Goal: Check status: Check status

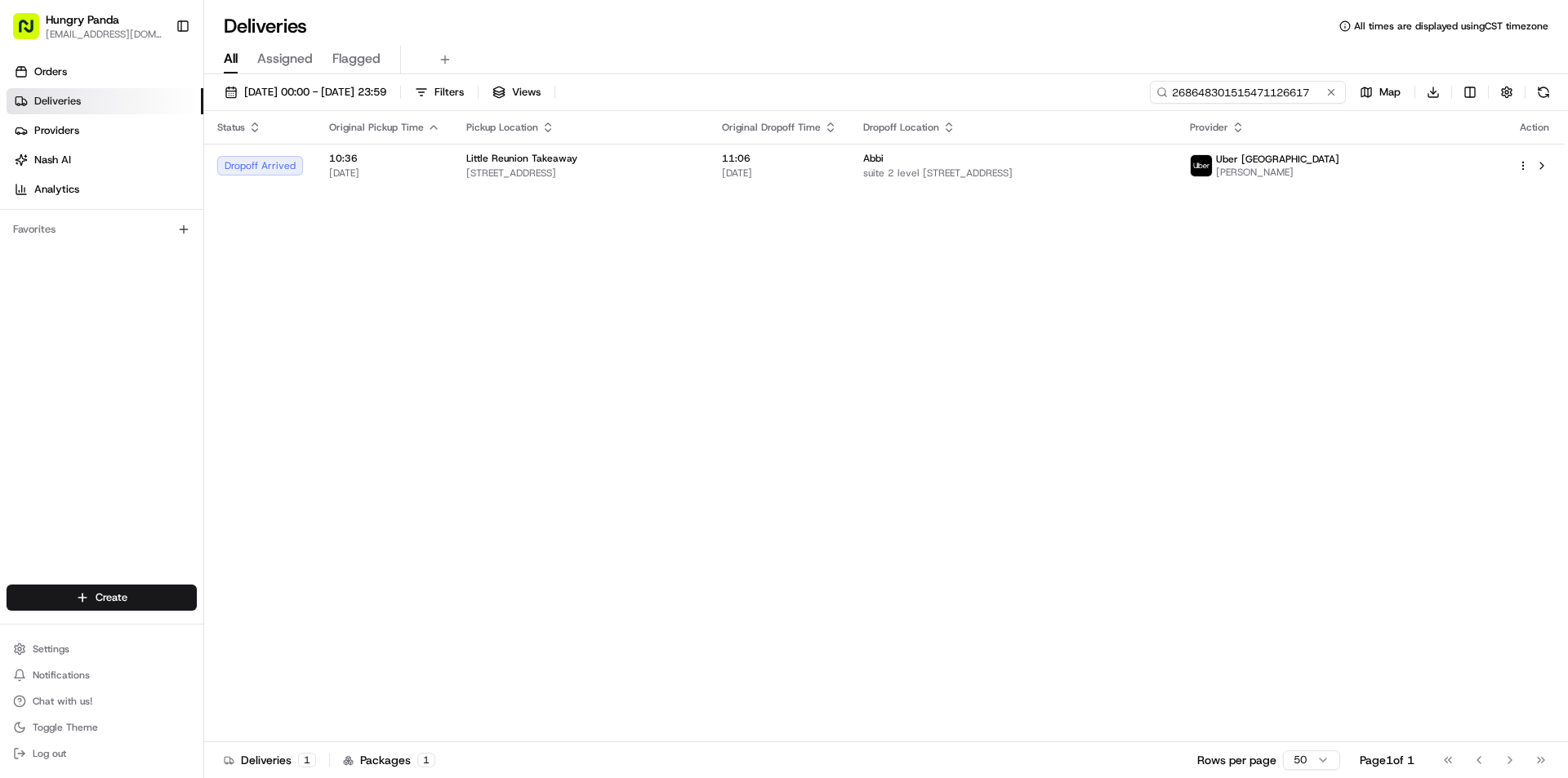
click at [1243, 81] on input "268648301515471126617" at bounding box center [1248, 92] width 196 height 23
click at [1235, 88] on input "268648301515471126617" at bounding box center [1248, 92] width 196 height 23
click at [1258, 103] on input "268648301515471126617" at bounding box center [1248, 92] width 196 height 23
click at [1125, 142] on th "Dropoff Location" at bounding box center [1014, 127] width 328 height 33
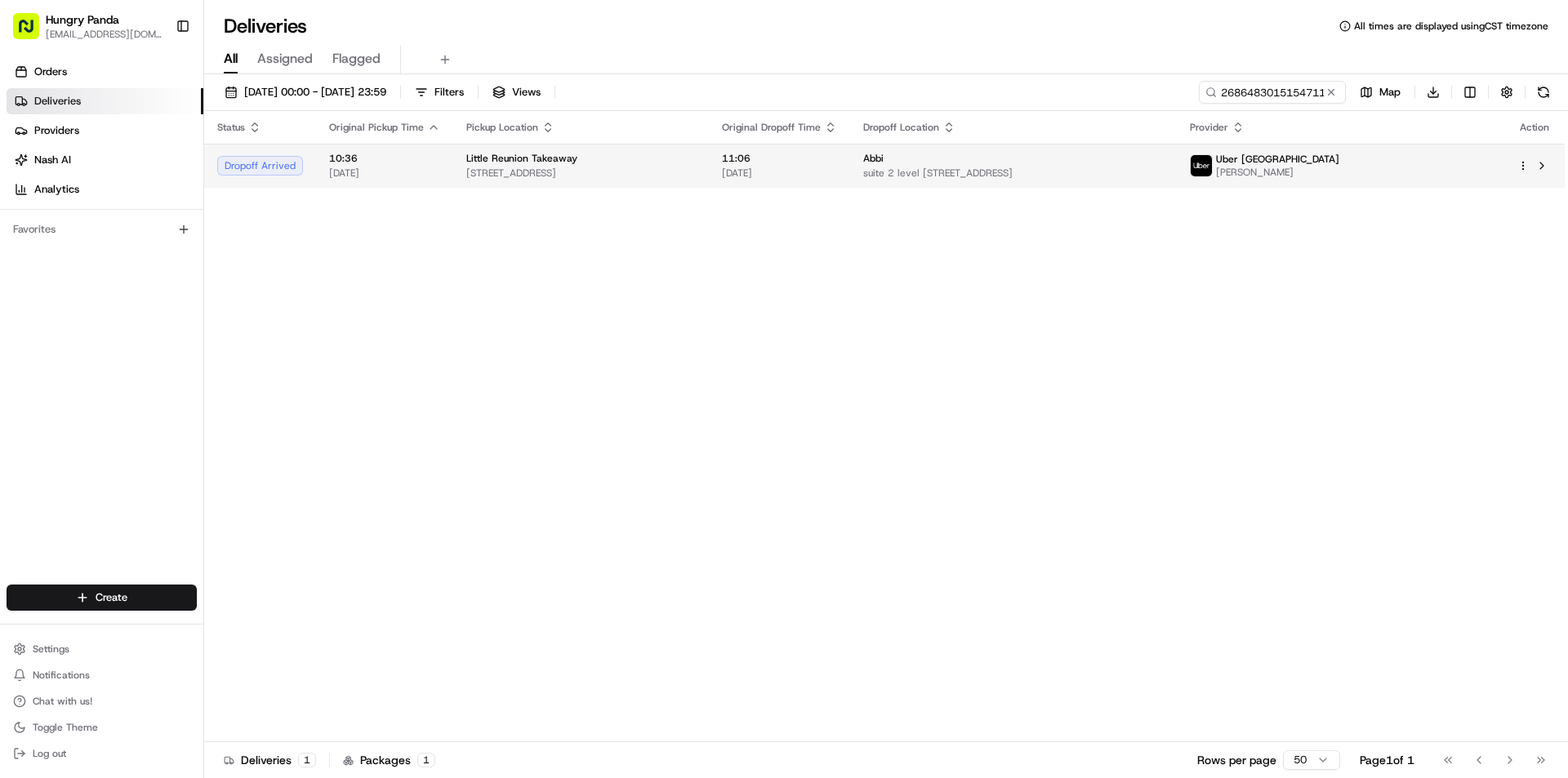
click at [1119, 156] on div "Abbi" at bounding box center [1014, 158] width 301 height 13
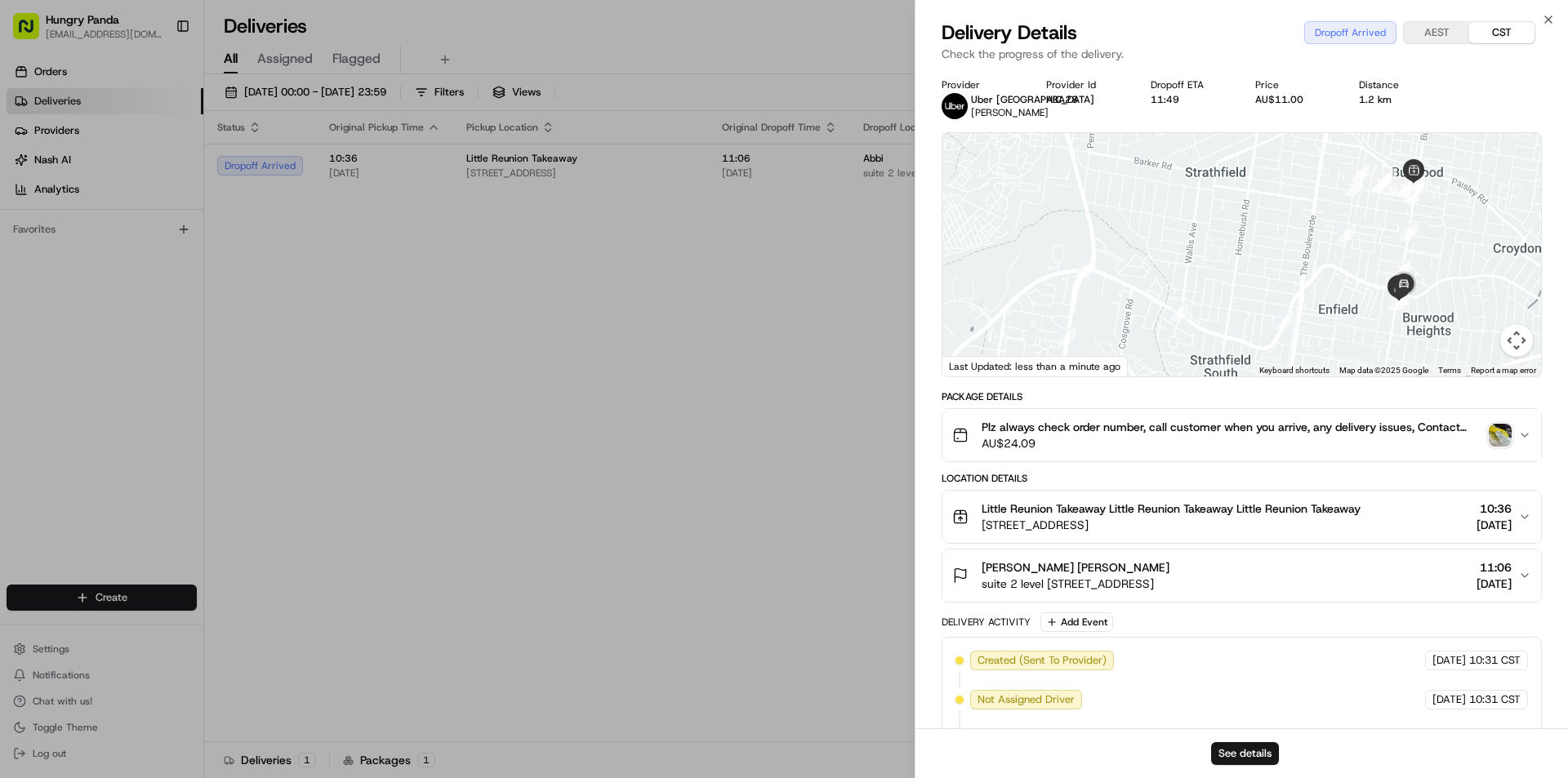
drag, startPoint x: 1374, startPoint y: 327, endPoint x: 1291, endPoint y: 334, distance: 83.3
click at [1292, 332] on div at bounding box center [1242, 255] width 599 height 244
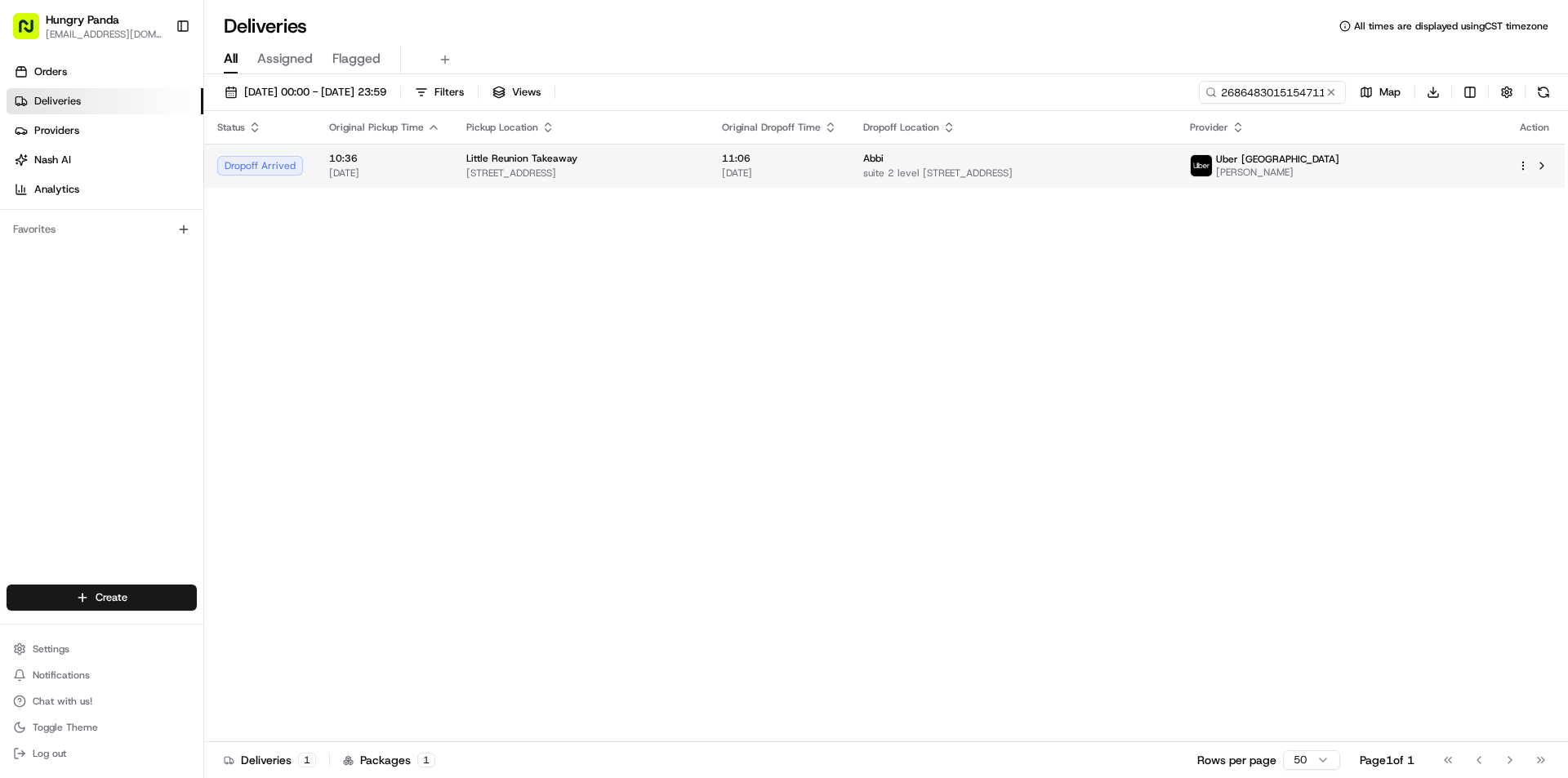
click at [998, 170] on span "suite 2 level [STREET_ADDRESS]" at bounding box center [1014, 172] width 301 height 13
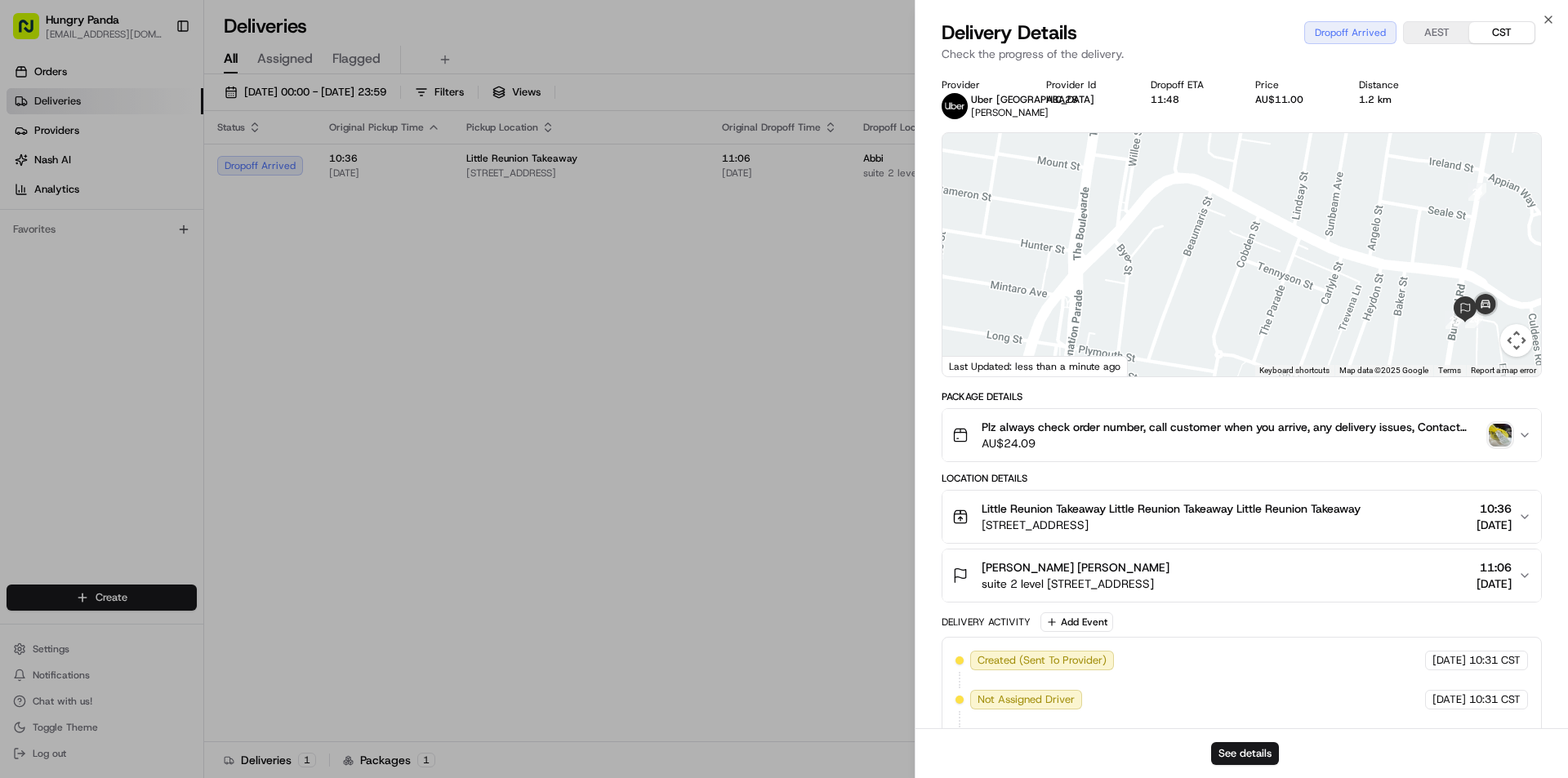
drag, startPoint x: 1220, startPoint y: 268, endPoint x: 1017, endPoint y: 264, distance: 203.0
click at [1032, 264] on div at bounding box center [1242, 255] width 599 height 244
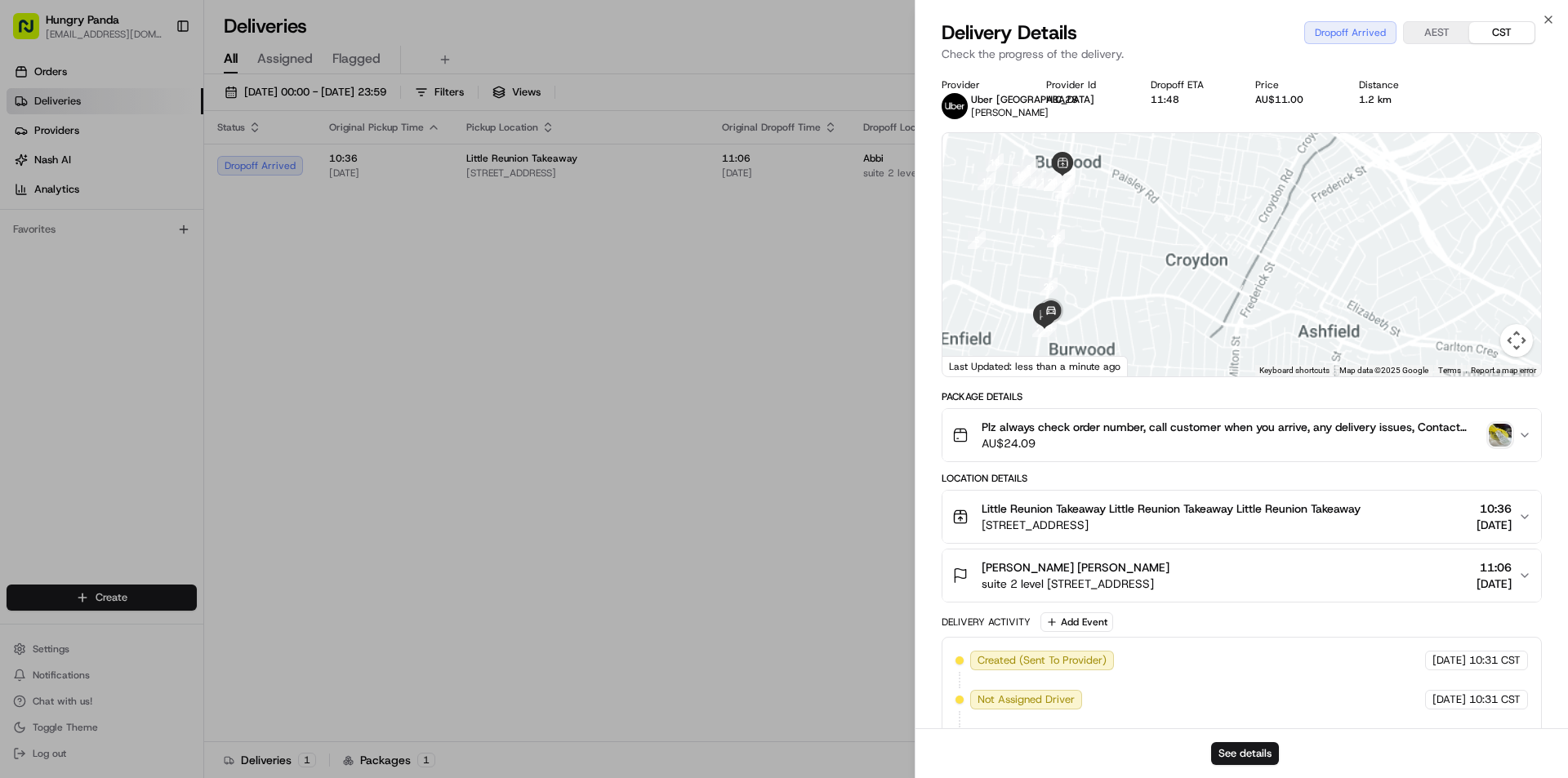
drag, startPoint x: 1143, startPoint y: 305, endPoint x: 1171, endPoint y: 330, distance: 37.5
click at [1171, 330] on div at bounding box center [1242, 255] width 599 height 244
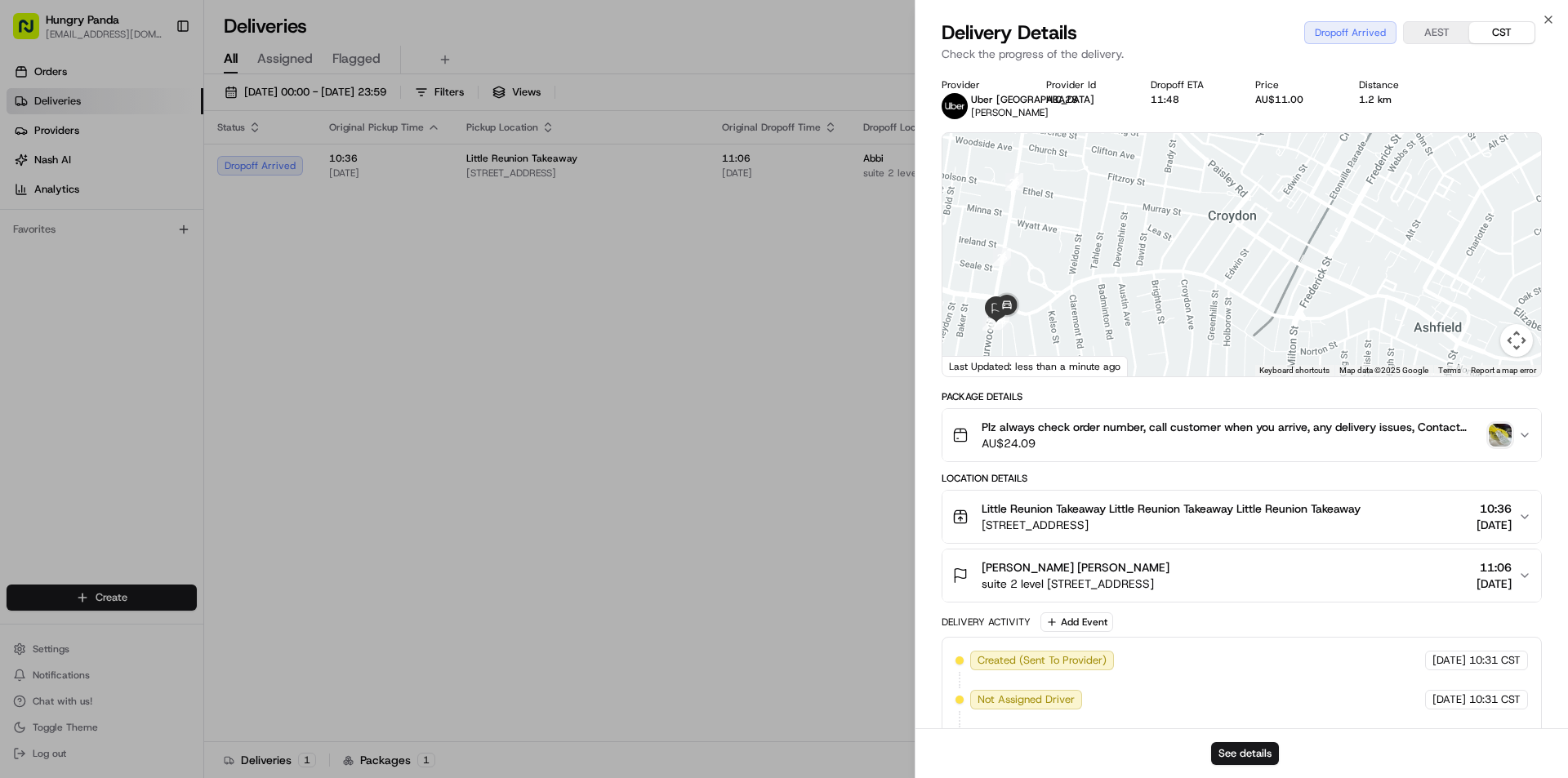
drag, startPoint x: 1089, startPoint y: 305, endPoint x: 1375, endPoint y: 202, distance: 304.0
click at [1375, 202] on div at bounding box center [1242, 255] width 599 height 244
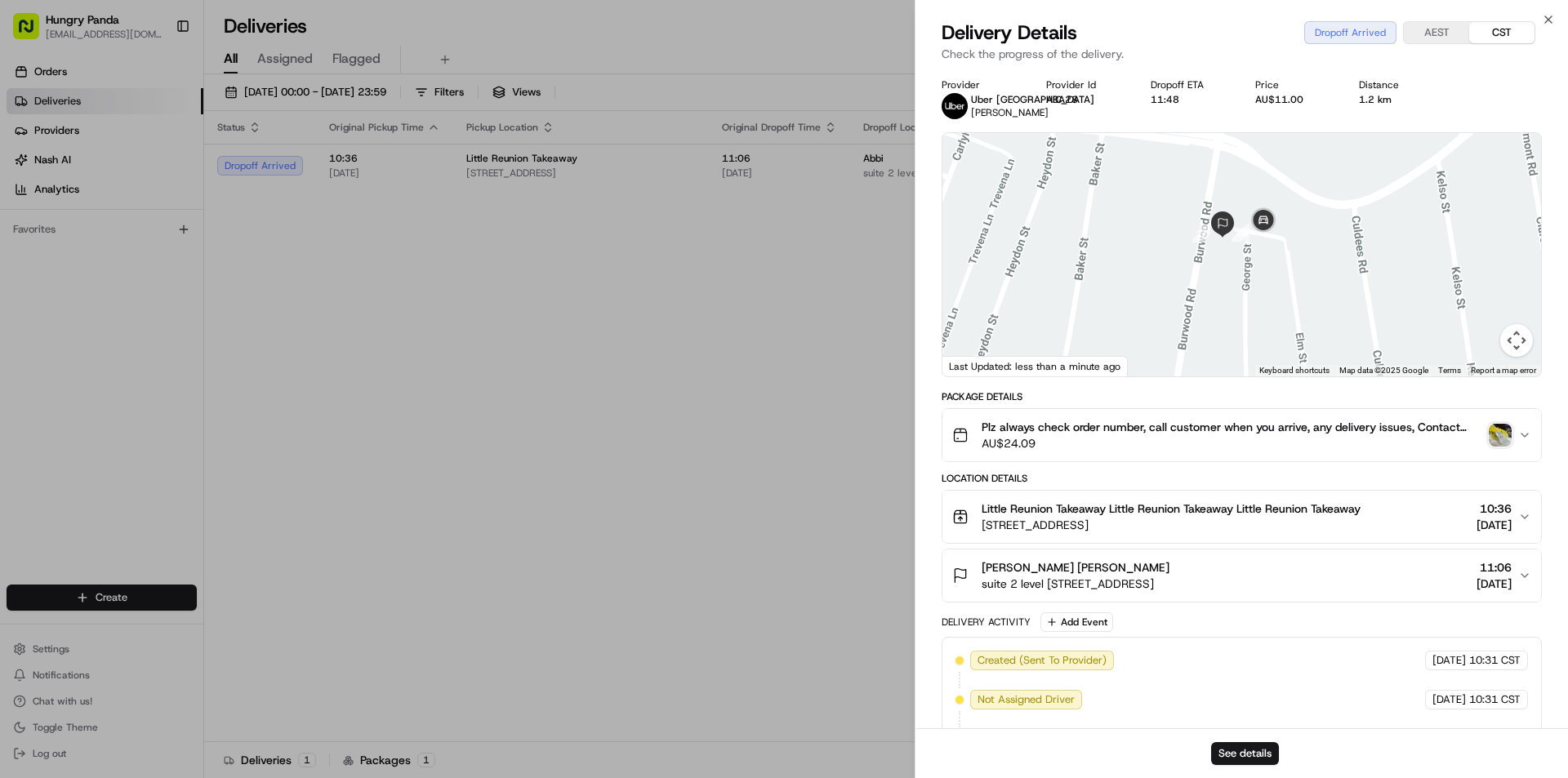
drag, startPoint x: 1211, startPoint y: 264, endPoint x: 1280, endPoint y: 264, distance: 69.0
click at [1280, 264] on div at bounding box center [1242, 255] width 599 height 244
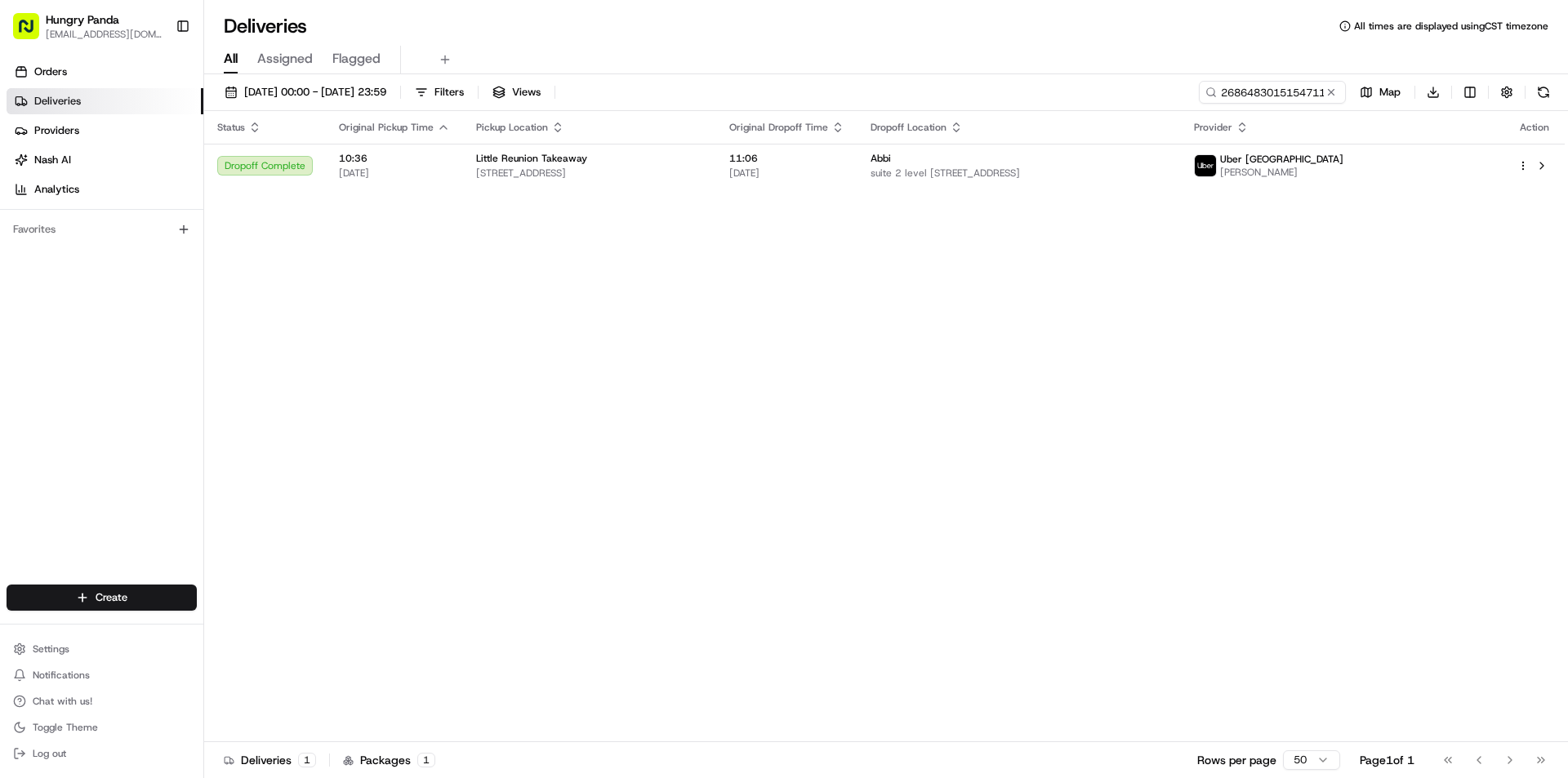
click at [907, 306] on div "Status Original Pickup Time Pickup Location Original Dropoff Time Dropoff Locat…" at bounding box center [884, 426] width 1360 height 631
click at [1286, 86] on input "268648301515471126617" at bounding box center [1248, 92] width 196 height 23
click at [1248, 98] on input "268648301515471126617" at bounding box center [1248, 92] width 196 height 23
paste input "652140768545471574446"
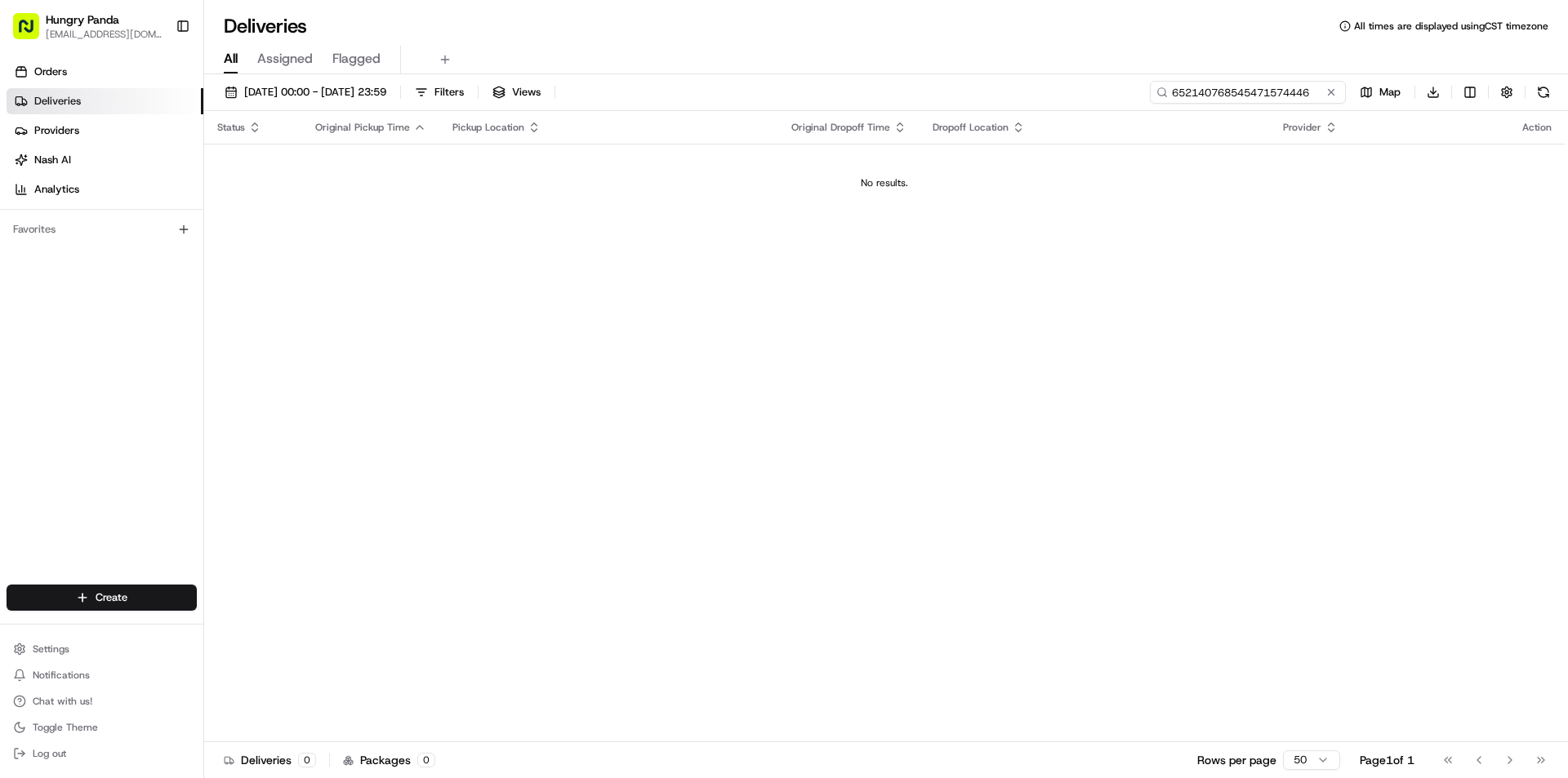
click at [1292, 86] on input "652140768545471574446" at bounding box center [1248, 92] width 196 height 23
paste input "57824344358537015326"
type input "578243443585370153266"
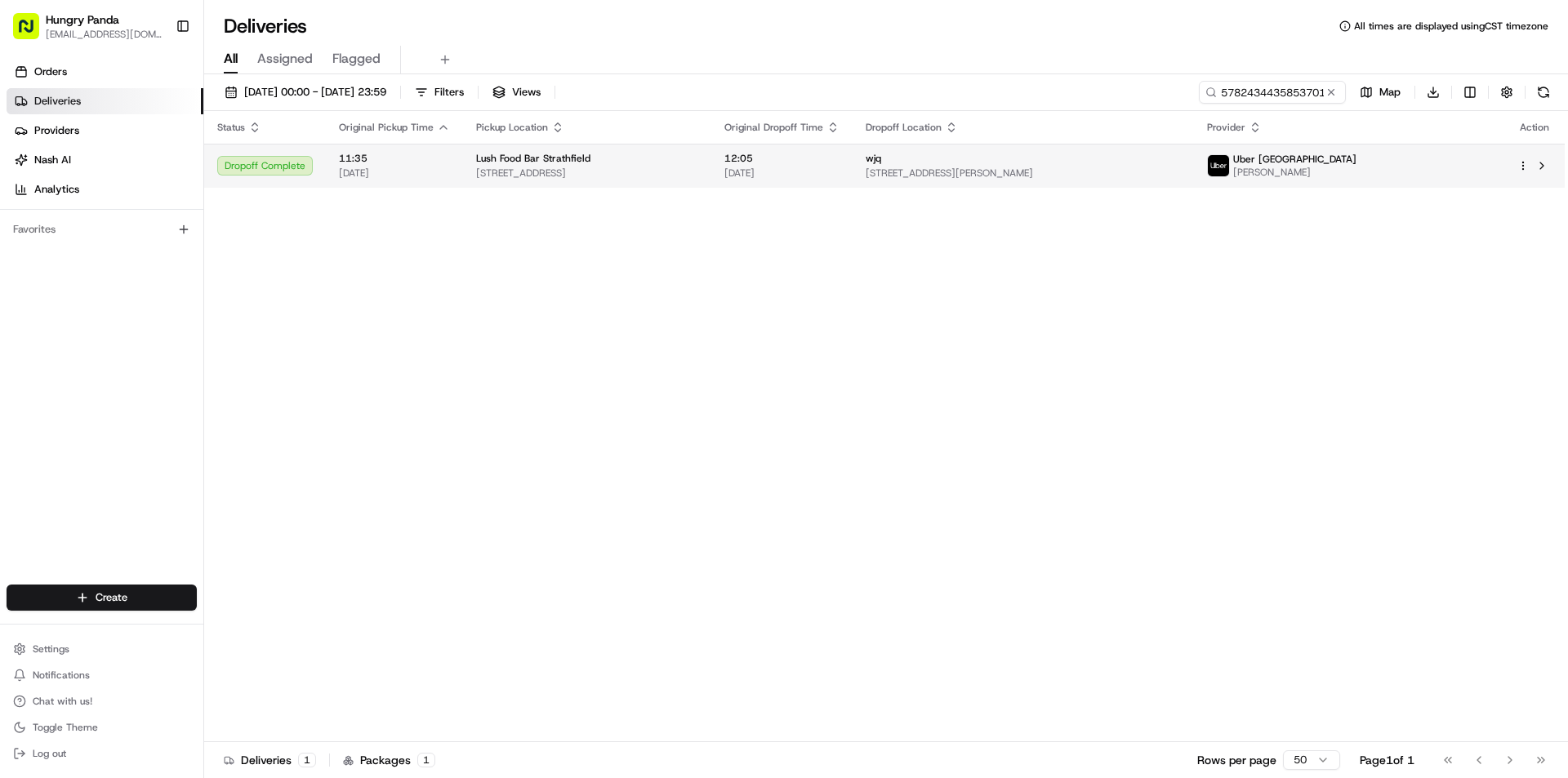
click at [1195, 151] on td "wjq [STREET_ADDRESS][PERSON_NAME]" at bounding box center [1023, 165] width 342 height 44
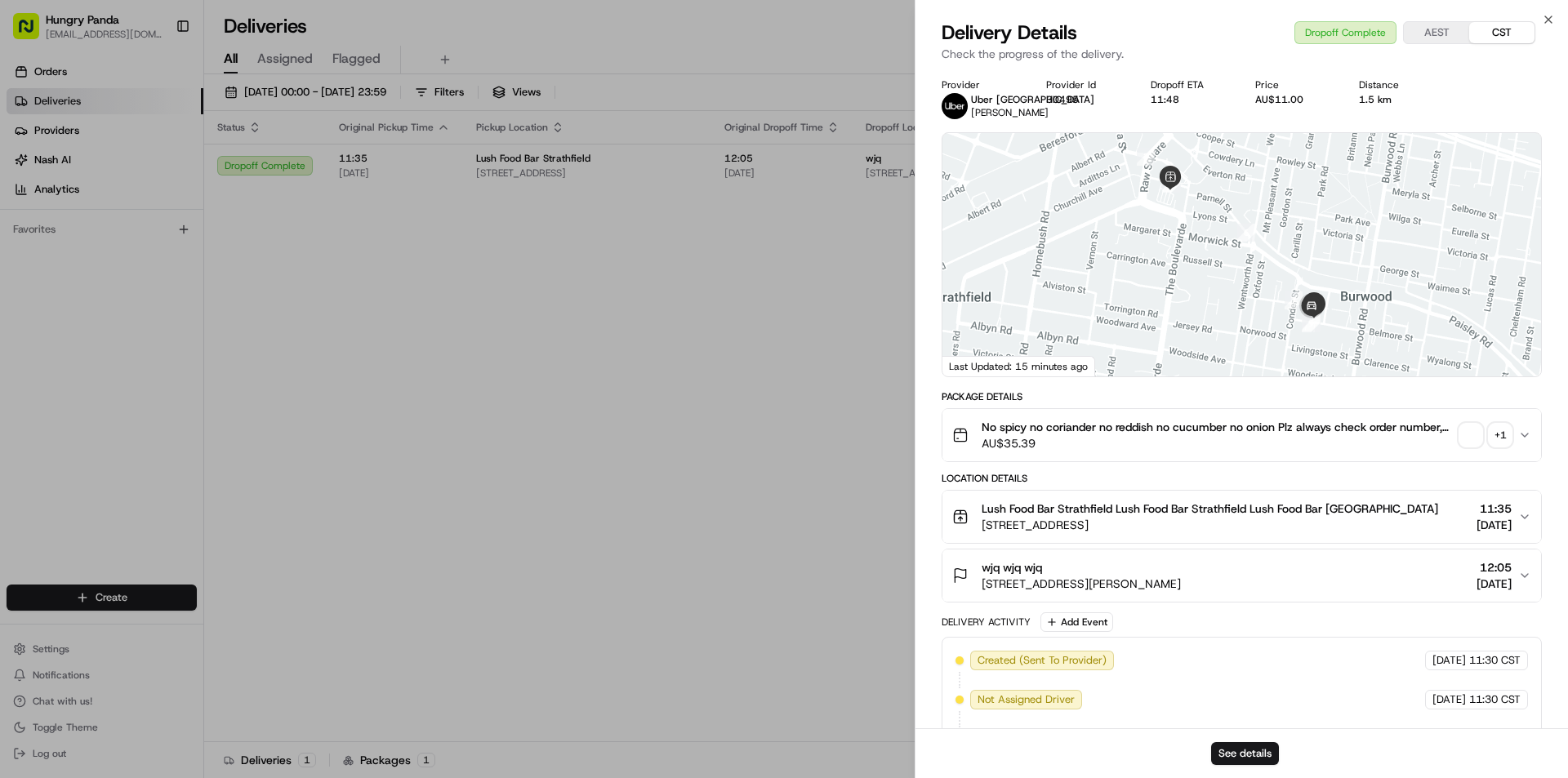
click at [1498, 441] on div "+ 1" at bounding box center [1500, 435] width 23 height 23
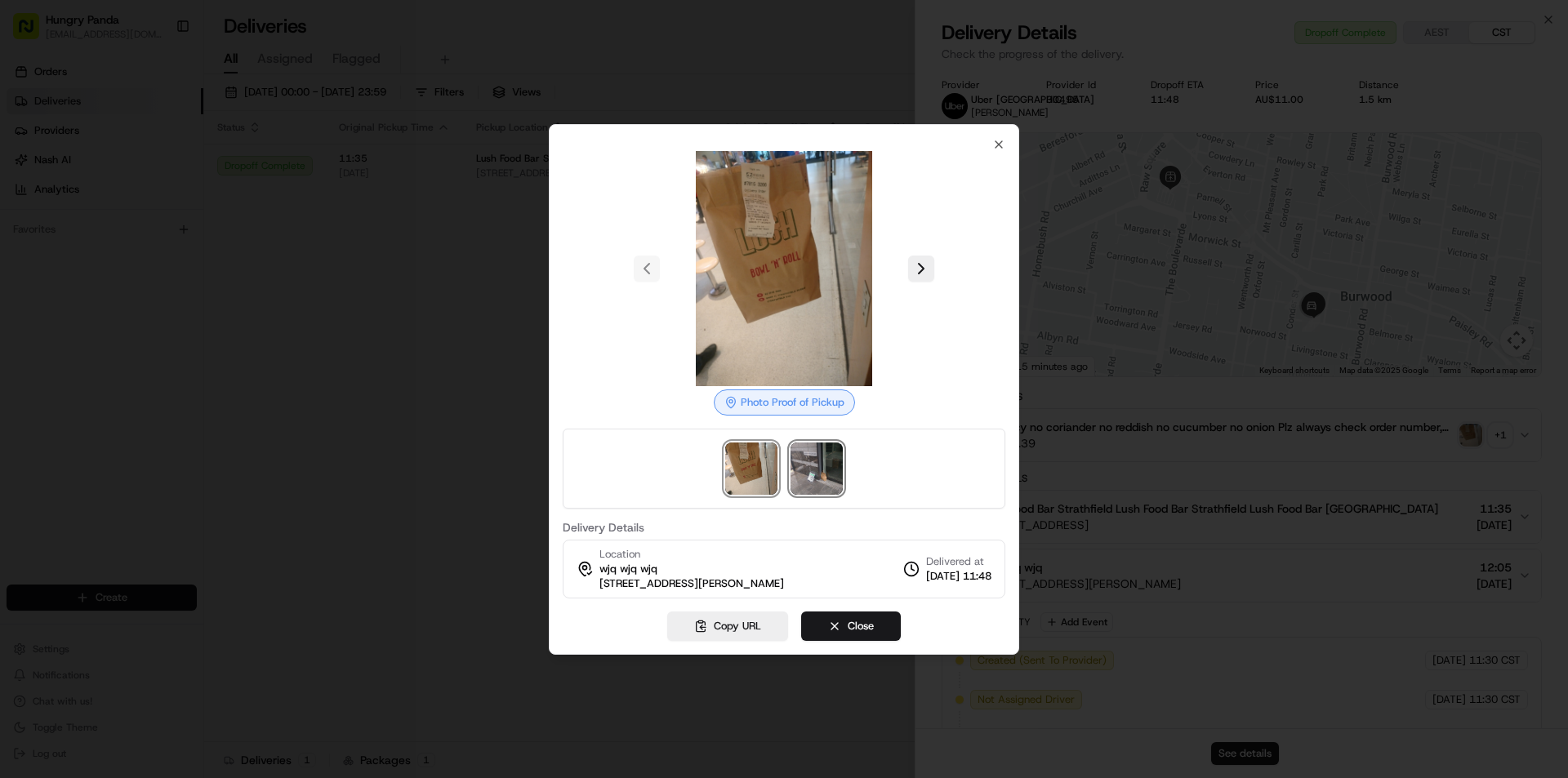
click at [835, 478] on img at bounding box center [816, 468] width 52 height 52
